Goal: Navigation & Orientation: Find specific page/section

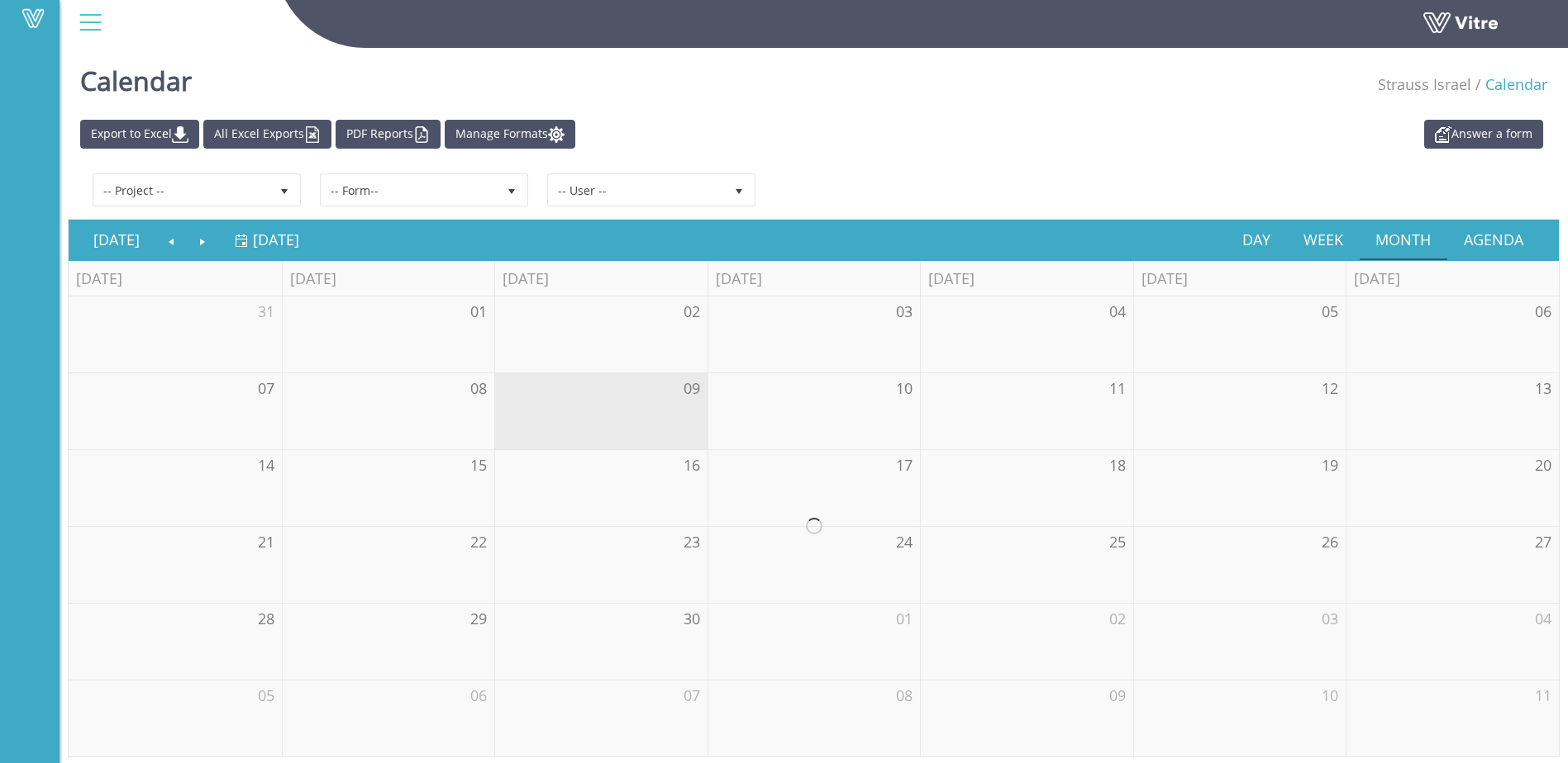
click at [1476, 21] on link at bounding box center [1485, 27] width 124 height 31
click at [1451, 34] on link at bounding box center [1485, 27] width 124 height 31
